Goal: Task Accomplishment & Management: Manage account settings

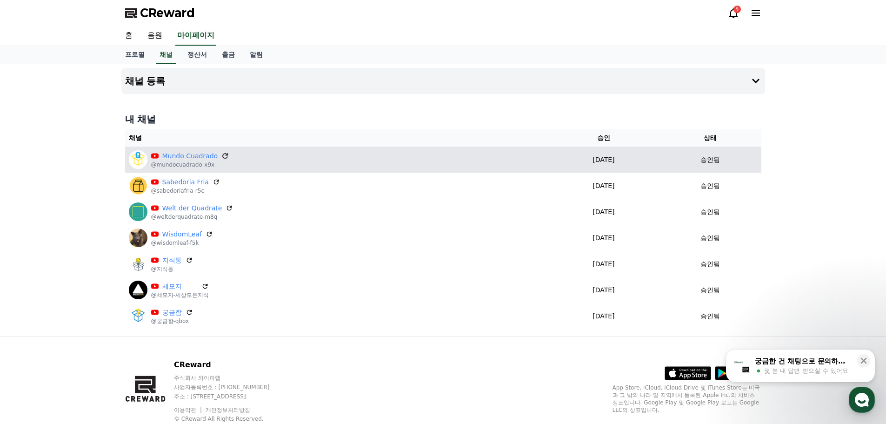
click at [221, 153] on icon at bounding box center [225, 156] width 8 height 8
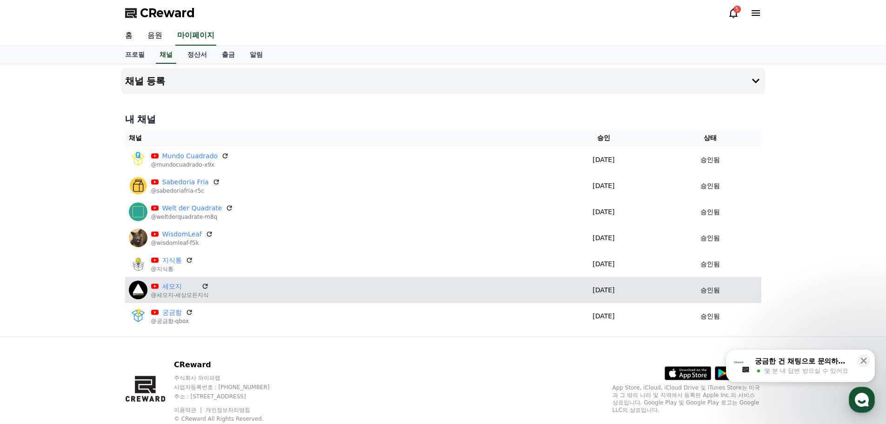
click at [694, 291] on div "승인됨" at bounding box center [710, 290] width 94 height 10
drag, startPoint x: 691, startPoint y: 291, endPoint x: 664, endPoint y: 291, distance: 26.5
click at [664, 291] on td "승인됨" at bounding box center [711, 290] width 102 height 26
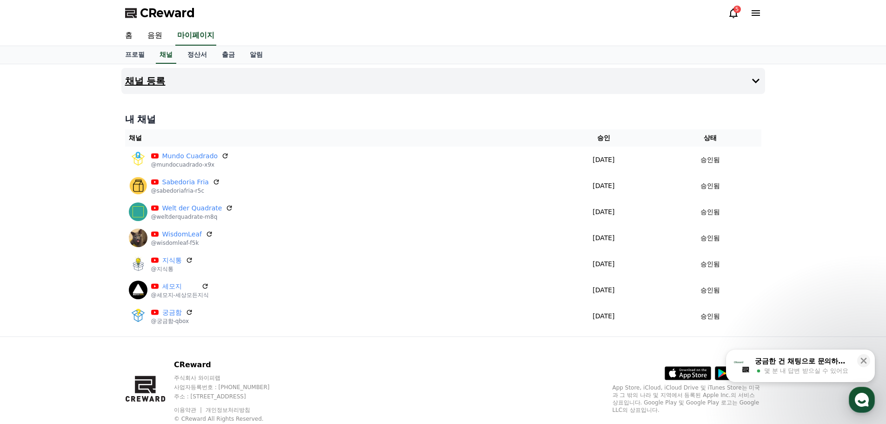
click at [755, 78] on icon at bounding box center [755, 80] width 11 height 11
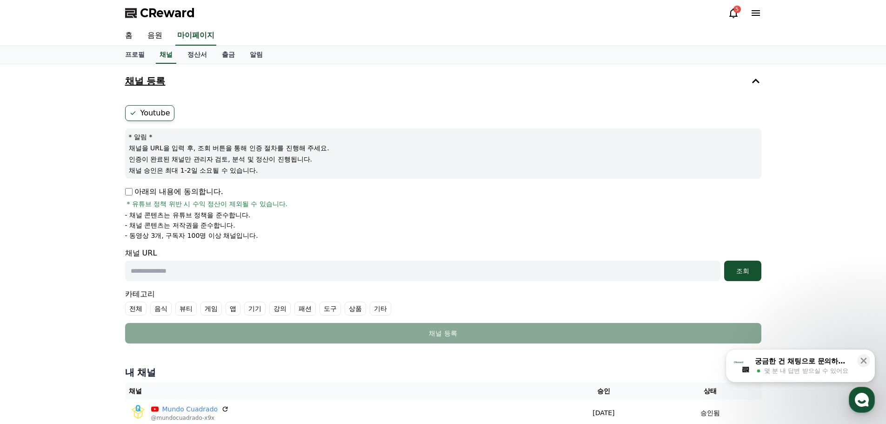
click at [130, 195] on p "아래의 내용에 동의합니다." at bounding box center [174, 191] width 98 height 11
click at [147, 113] on label "Youtube" at bounding box center [149, 113] width 49 height 16
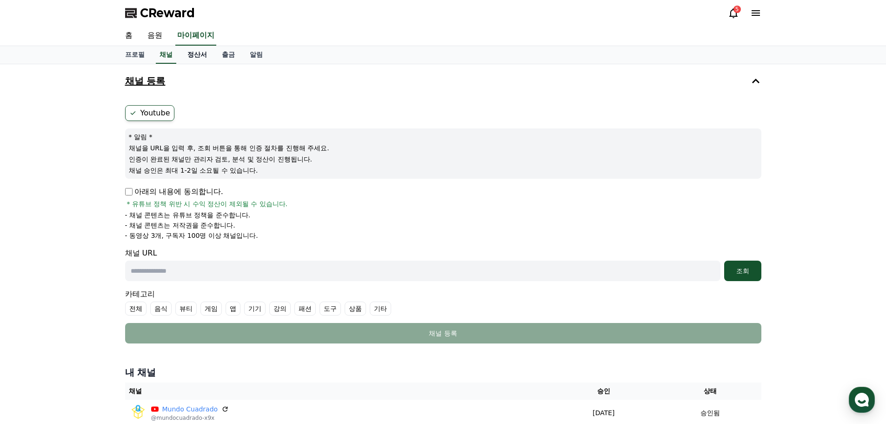
click at [183, 50] on link "정산서" at bounding box center [197, 55] width 34 height 18
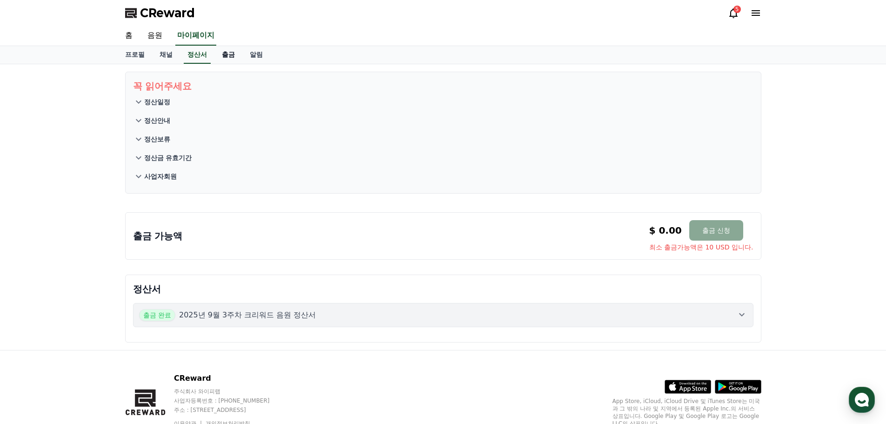
click at [224, 54] on link "출금" at bounding box center [228, 55] width 28 height 18
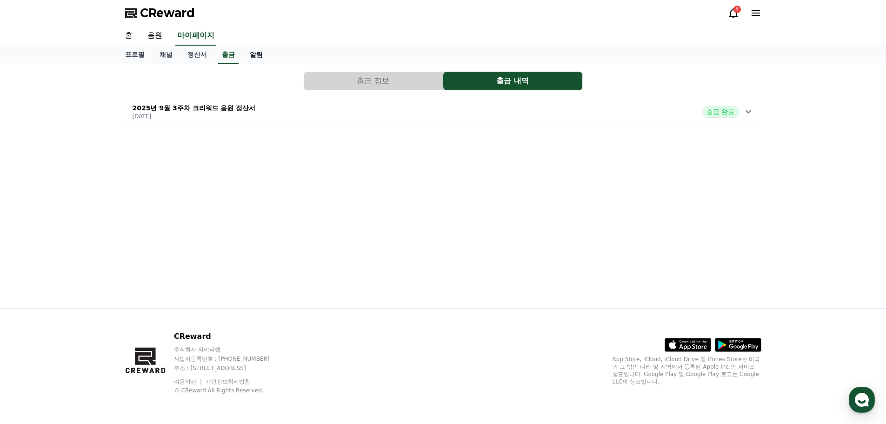
click at [254, 56] on link "알림" at bounding box center [256, 55] width 28 height 18
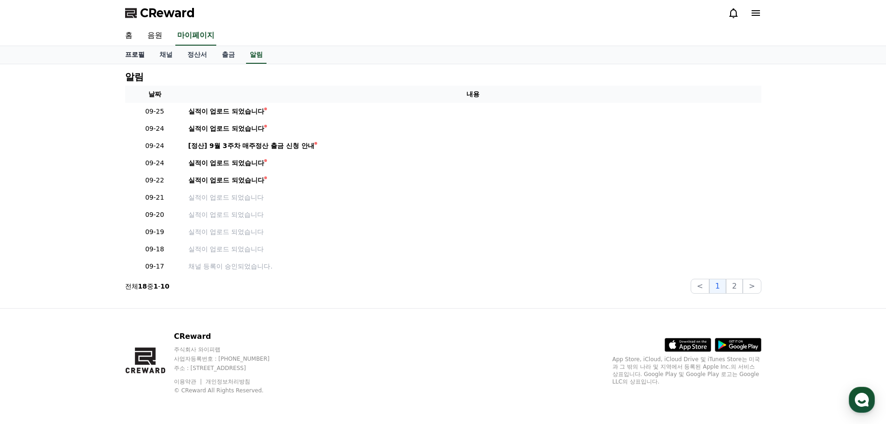
click at [136, 56] on link "프로필" at bounding box center [135, 55] width 34 height 18
select select "**********"
